Goal: Navigation & Orientation: Find specific page/section

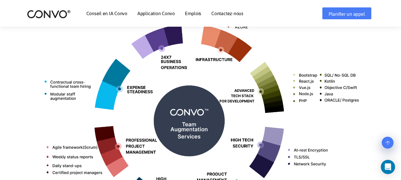
scroll to position [276, 0]
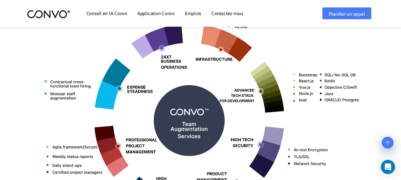
click at [285, 46] on img at bounding box center [200, 118] width 329 height 261
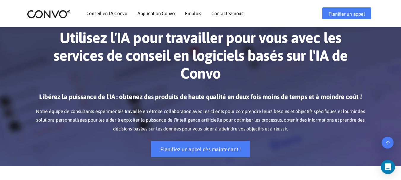
scroll to position [0, 0]
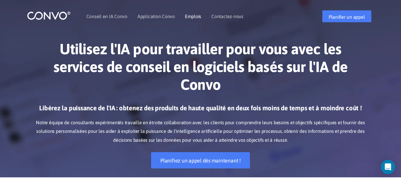
click at [187, 18] on font "Emplois" at bounding box center [193, 16] width 16 height 5
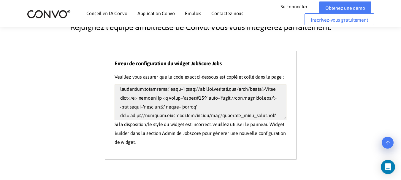
scroll to position [66, 0]
